Goal: Download file/media

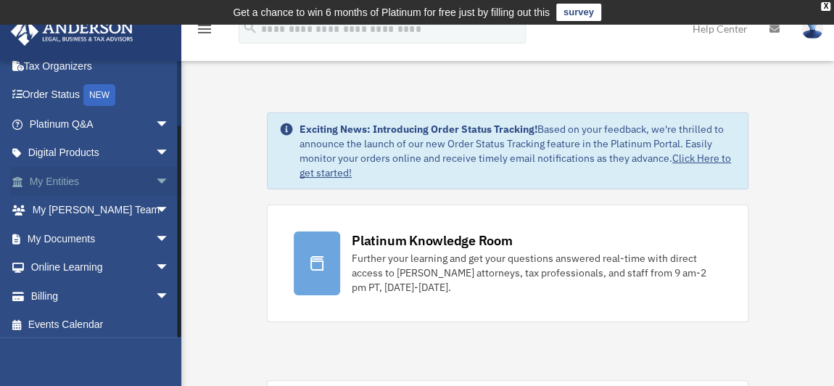
scroll to position [75, 0]
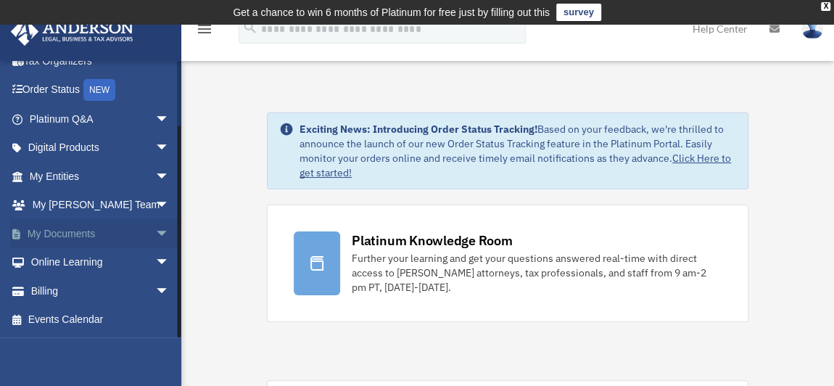
click at [155, 231] on span "arrow_drop_down" at bounding box center [169, 234] width 29 height 30
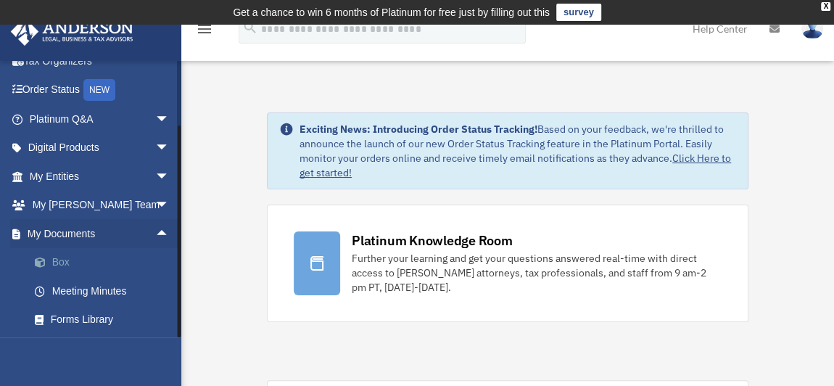
click at [62, 262] on link "Box" at bounding box center [105, 262] width 171 height 29
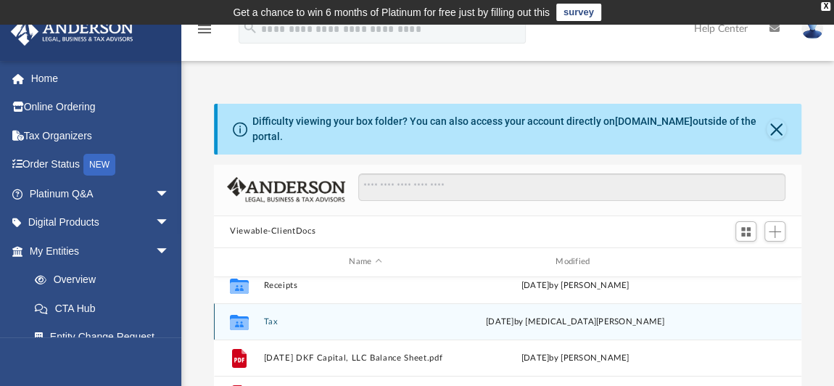
scroll to position [197, 0]
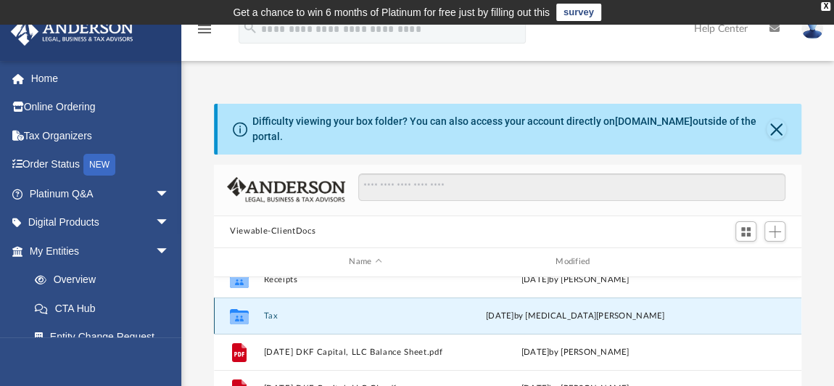
click at [266, 310] on button "Tax" at bounding box center [366, 314] width 204 height 9
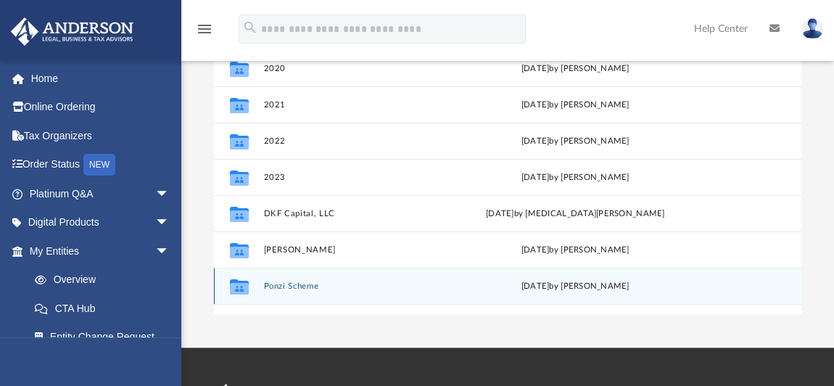
scroll to position [263, 0]
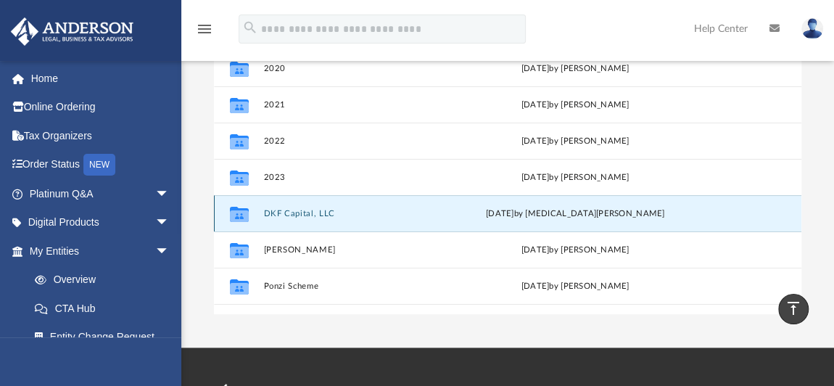
click at [293, 208] on button "DKF Capital, LLC" at bounding box center [366, 212] width 204 height 9
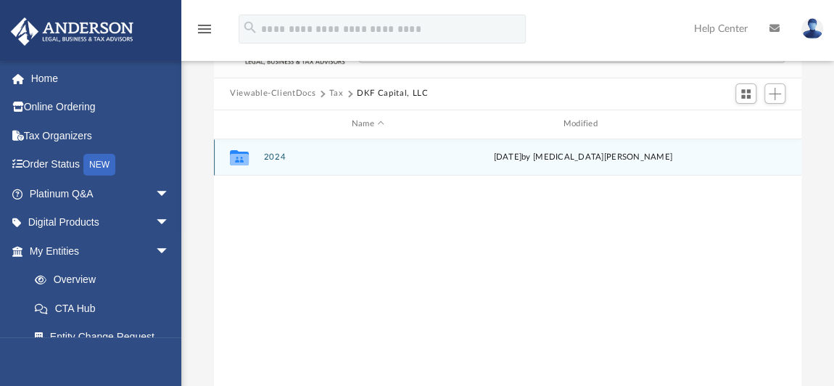
scroll to position [131, 0]
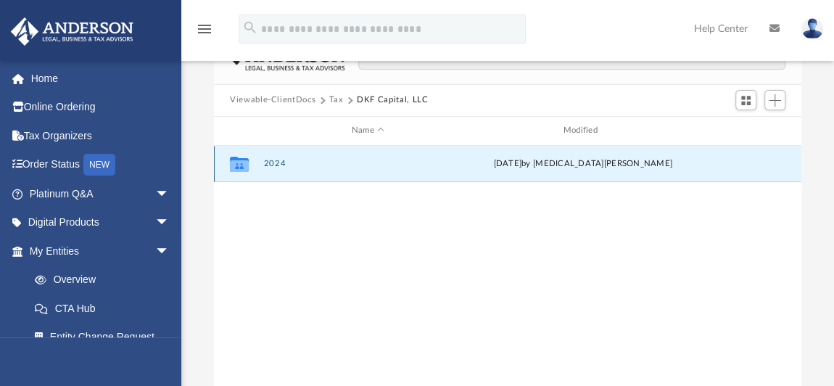
click at [276, 159] on button "2024" at bounding box center [368, 163] width 209 height 9
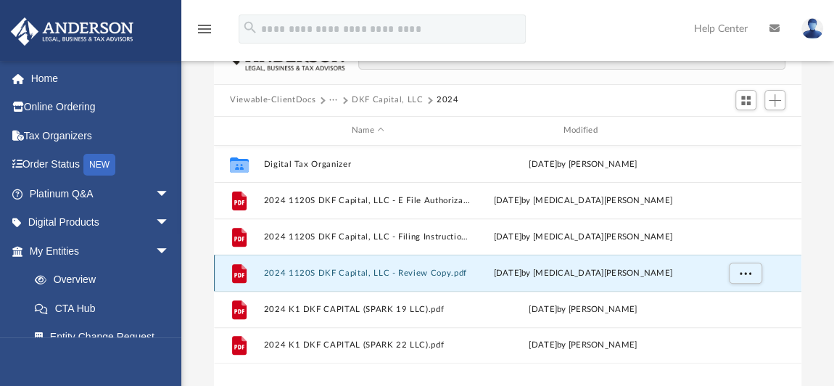
click at [344, 268] on button "2024 1120S DKF Capital, LLC - Review Copy.pdf" at bounding box center [368, 272] width 209 height 9
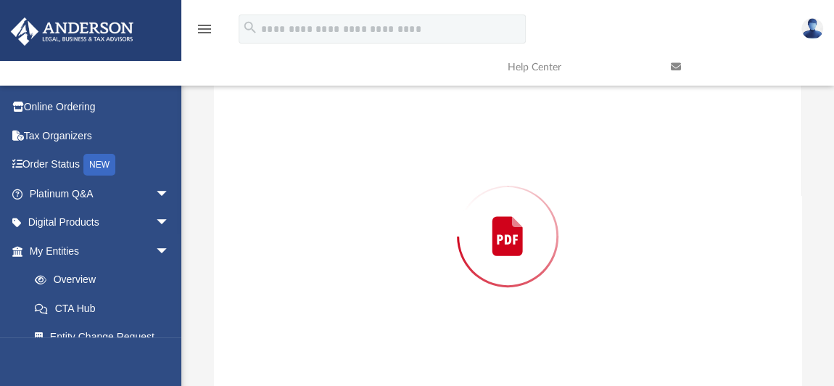
click at [344, 258] on div "Preview" at bounding box center [507, 236] width 587 height 374
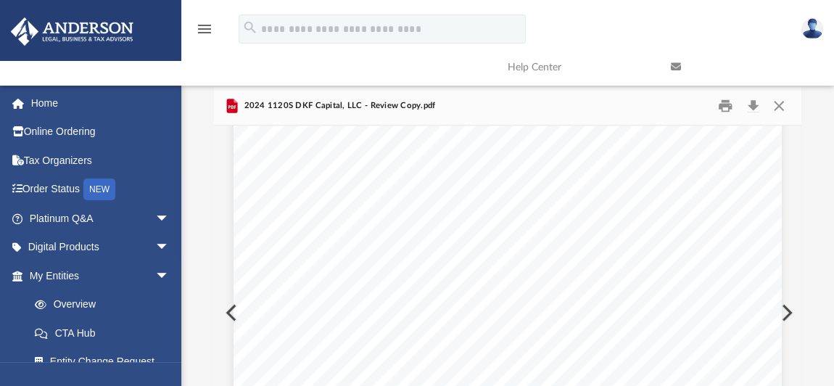
scroll to position [14699, 0]
